Goal: Information Seeking & Learning: Learn about a topic

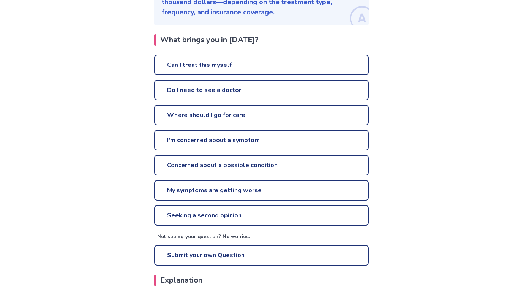
scroll to position [168, 0]
click at [182, 65] on link "Can I treat this myself" at bounding box center [261, 64] width 215 height 21
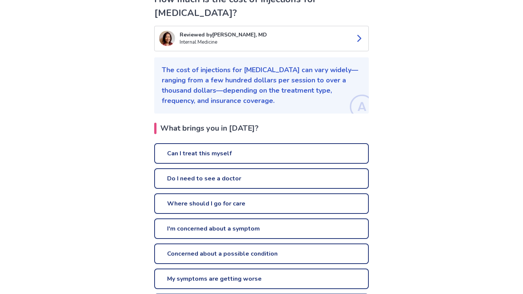
scroll to position [80, 0]
